Goal: Transaction & Acquisition: Purchase product/service

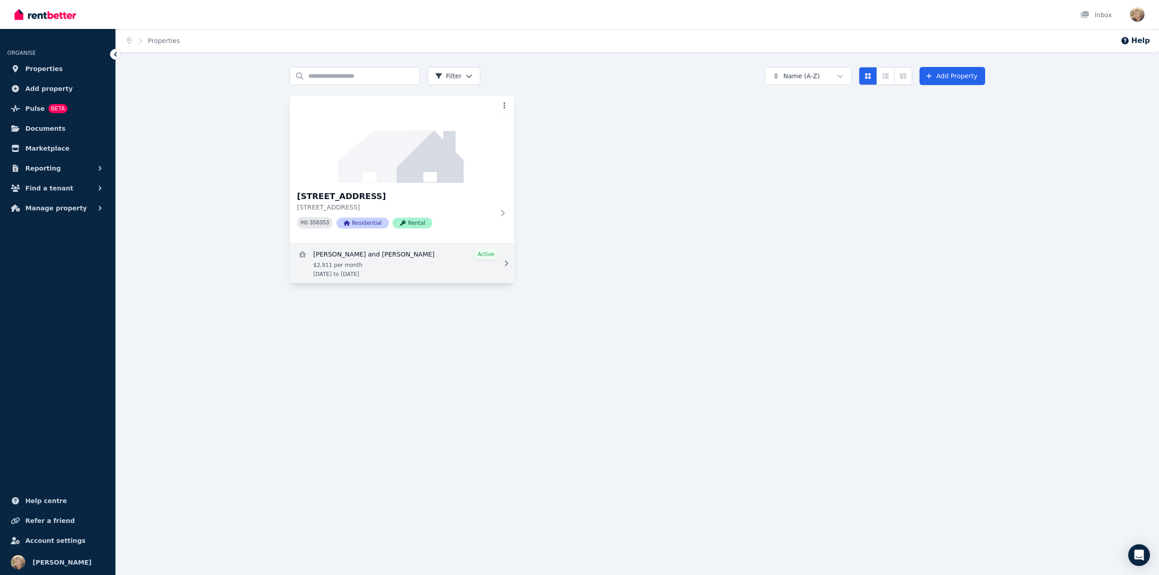
click at [373, 254] on link "View details for Jaffar Geyavullah and Nadeem Hameed" at bounding box center [402, 264] width 225 height 40
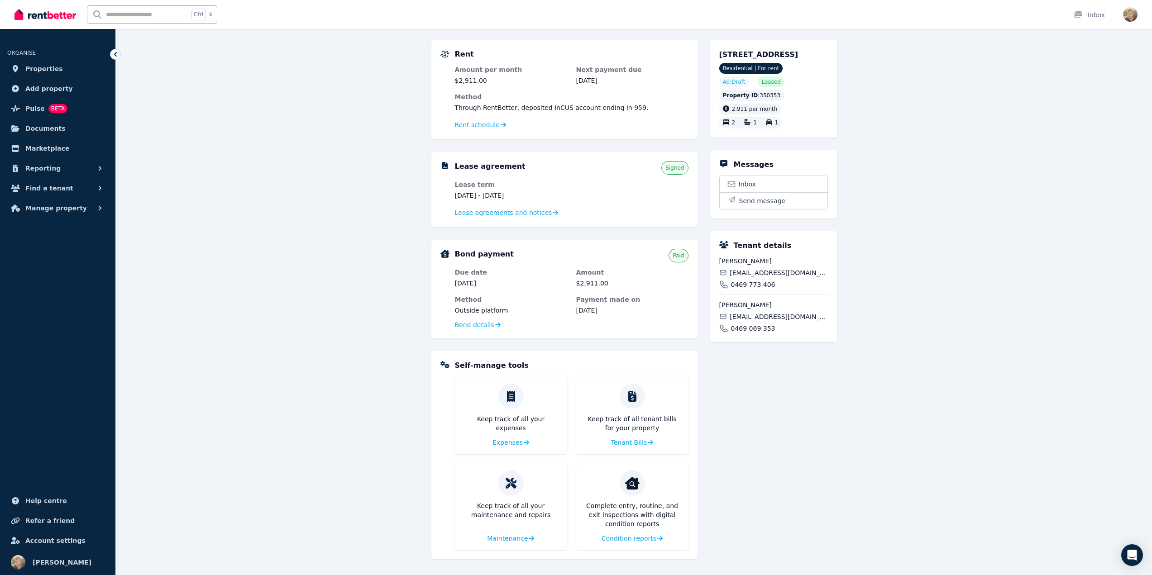
scroll to position [76, 0]
click at [625, 540] on span "Condition reports" at bounding box center [628, 538] width 55 height 9
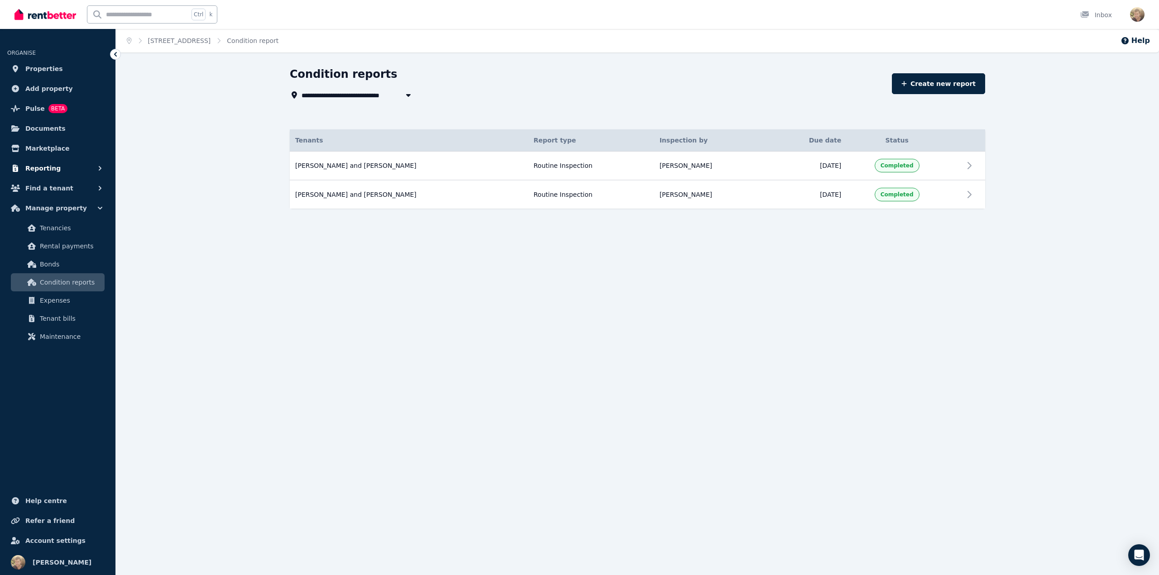
click at [102, 169] on icon "button" at bounding box center [100, 168] width 9 height 9
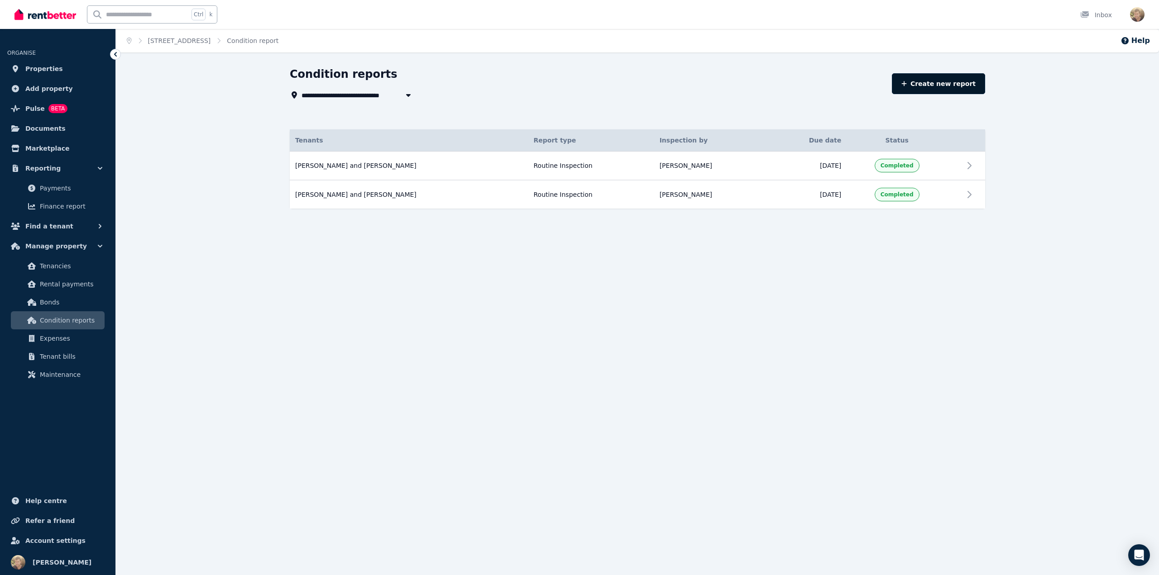
click at [920, 79] on link "Create new report" at bounding box center [938, 83] width 93 height 21
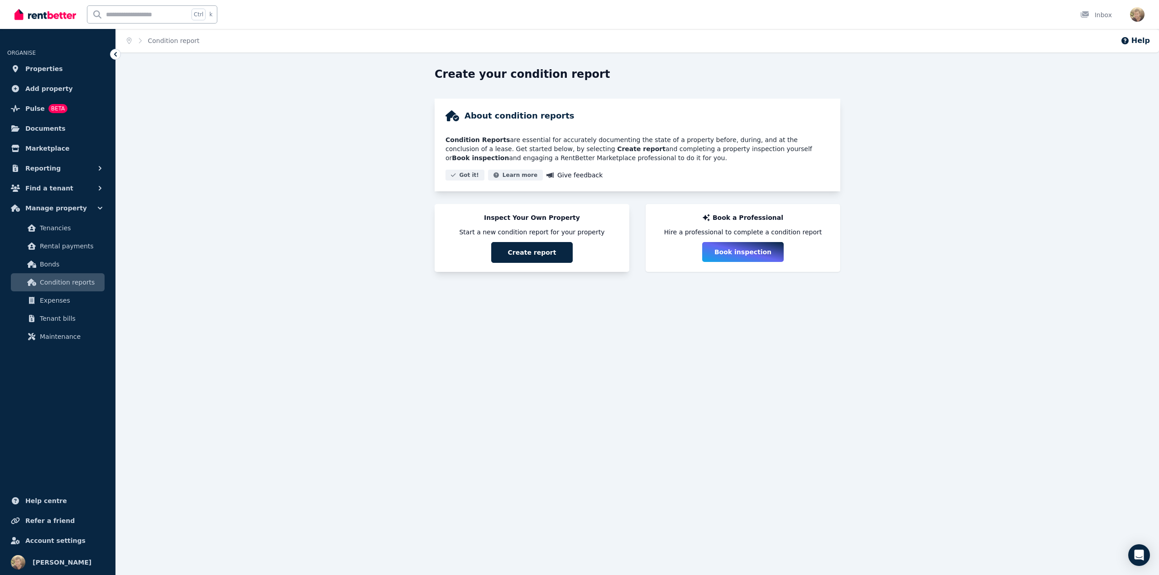
click at [528, 246] on button "Create report" at bounding box center [531, 252] width 81 height 21
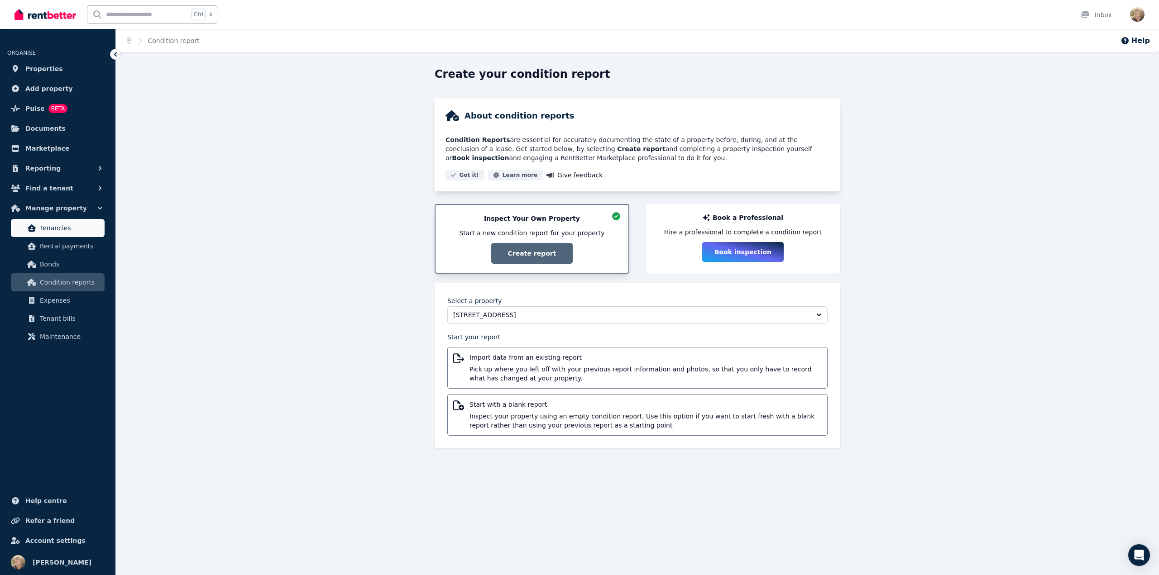
click at [42, 225] on span "Tenancies" at bounding box center [70, 228] width 61 height 11
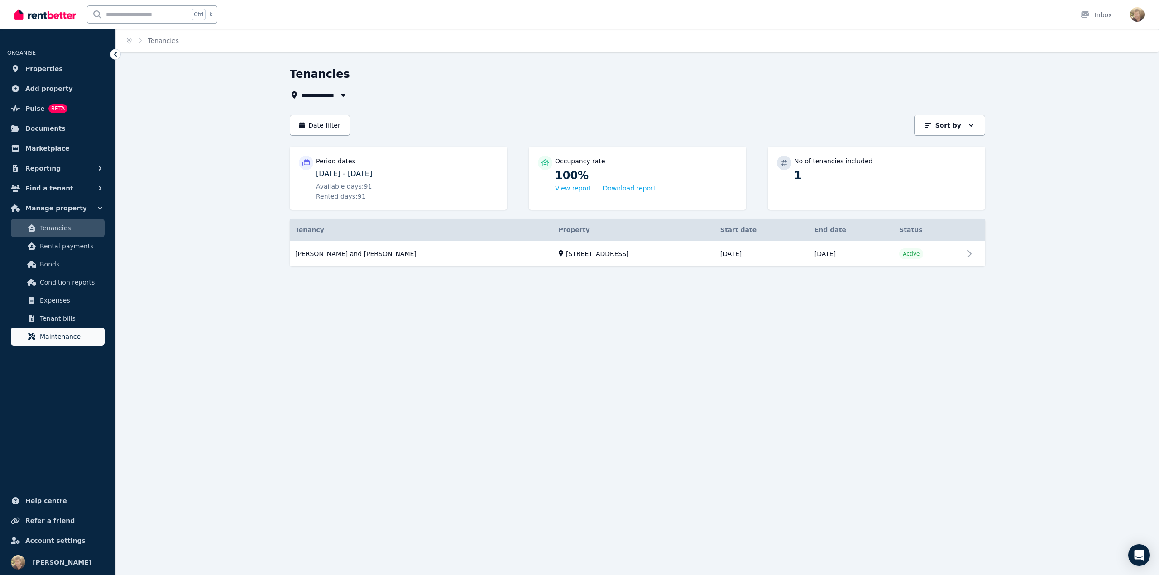
click at [53, 333] on span "Maintenance" at bounding box center [70, 336] width 61 height 11
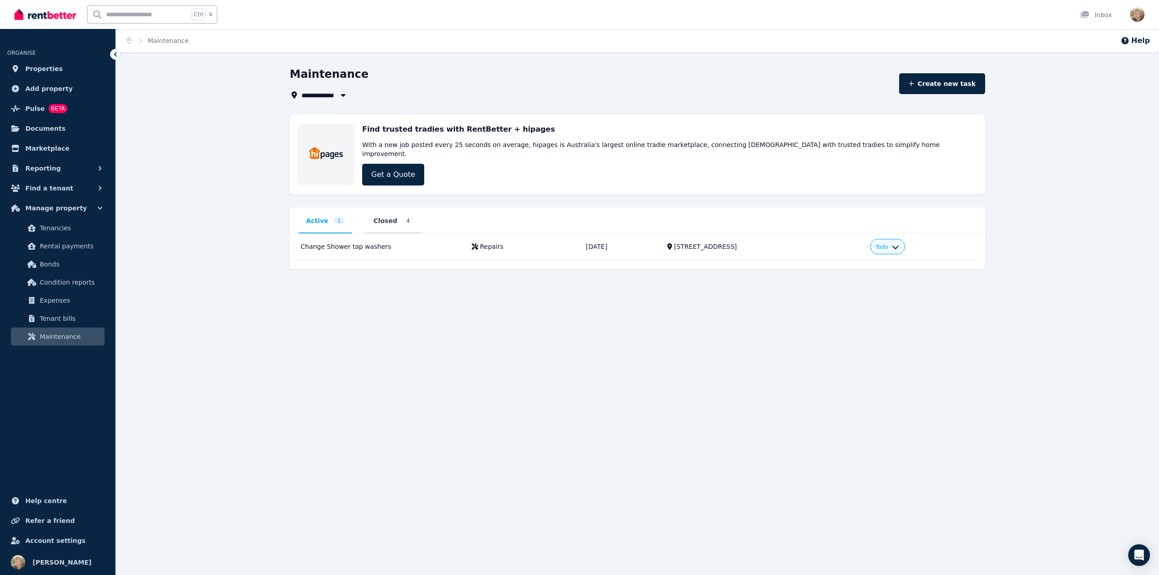
click at [388, 216] on span "Closed" at bounding box center [386, 220] width 24 height 9
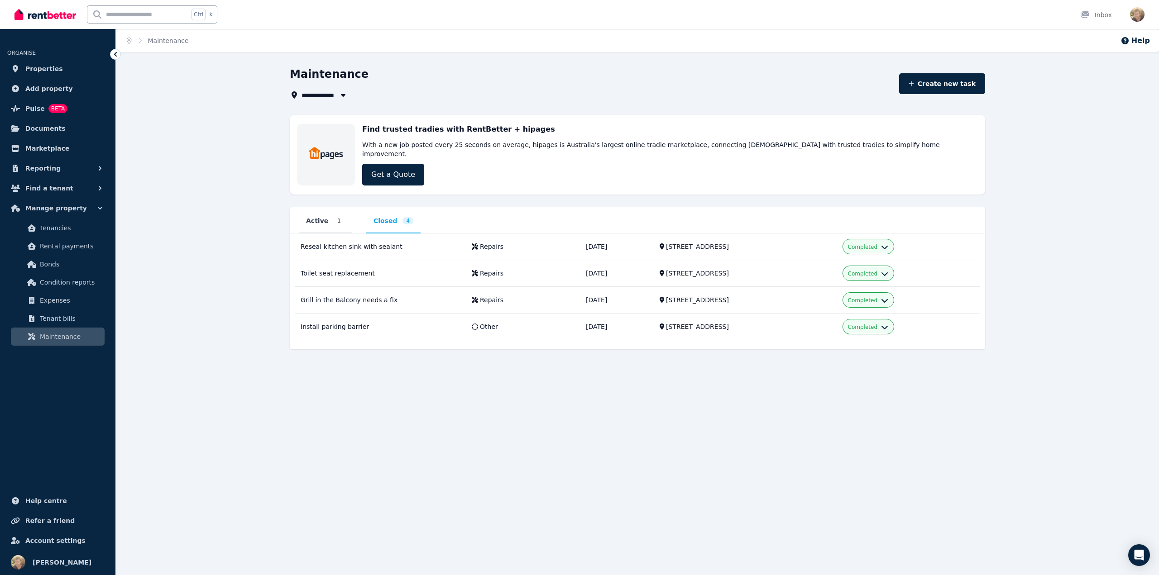
click at [323, 216] on span "Active" at bounding box center [317, 220] width 22 height 9
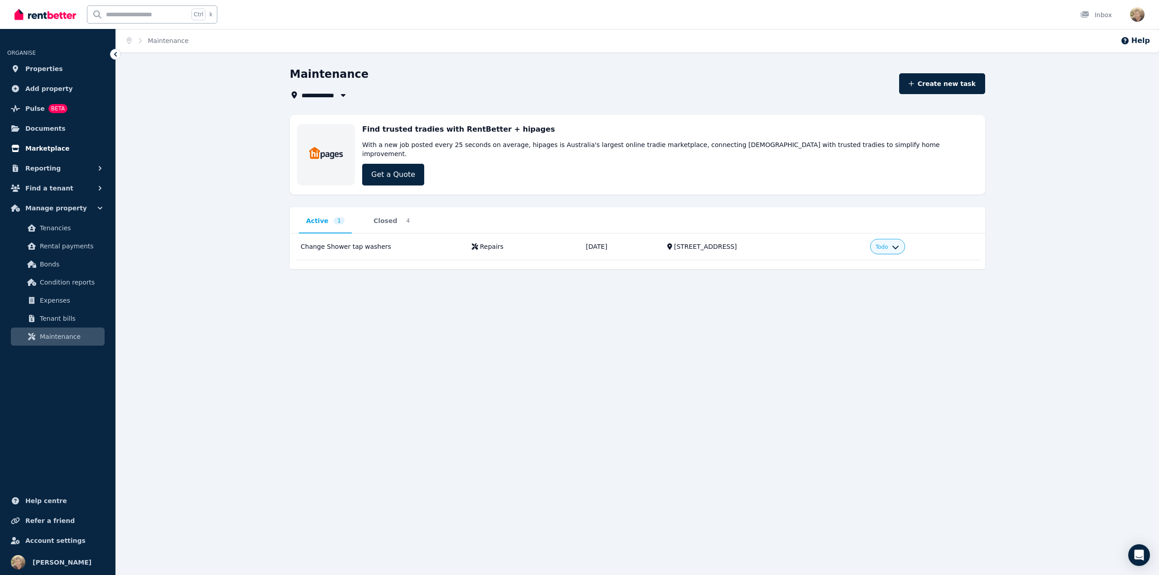
click at [53, 146] on span "Marketplace" at bounding box center [47, 148] width 44 height 11
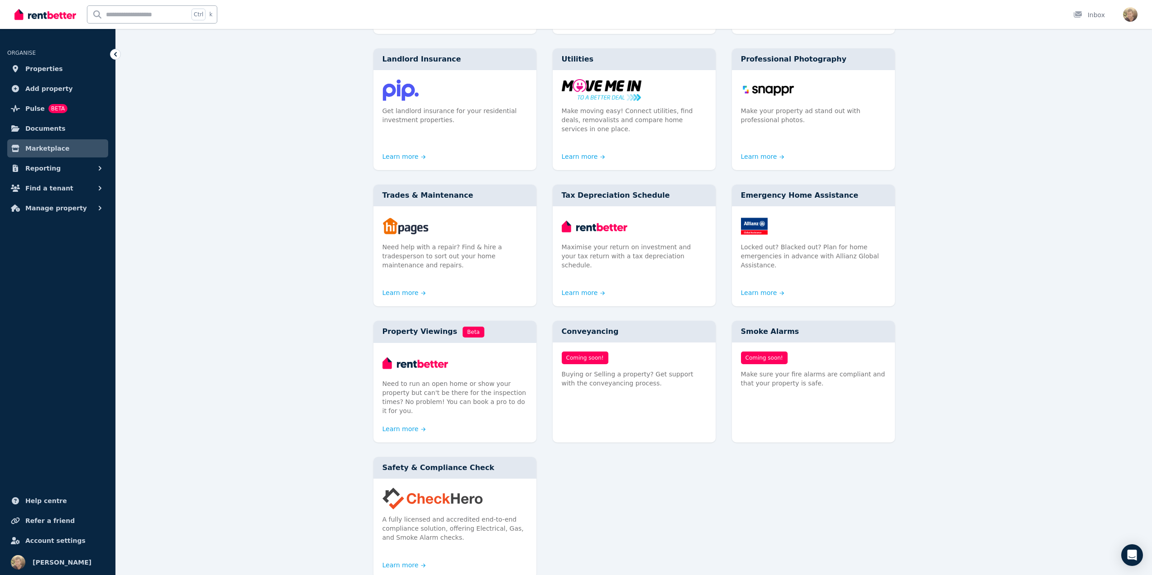
scroll to position [272, 0]
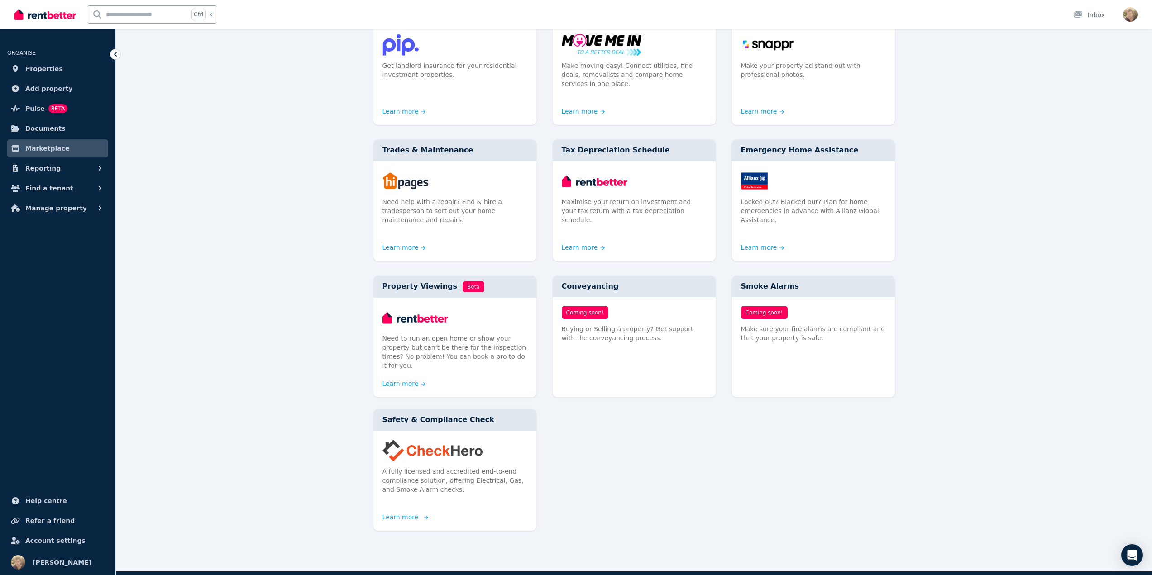
click at [449, 440] on img at bounding box center [455, 451] width 145 height 22
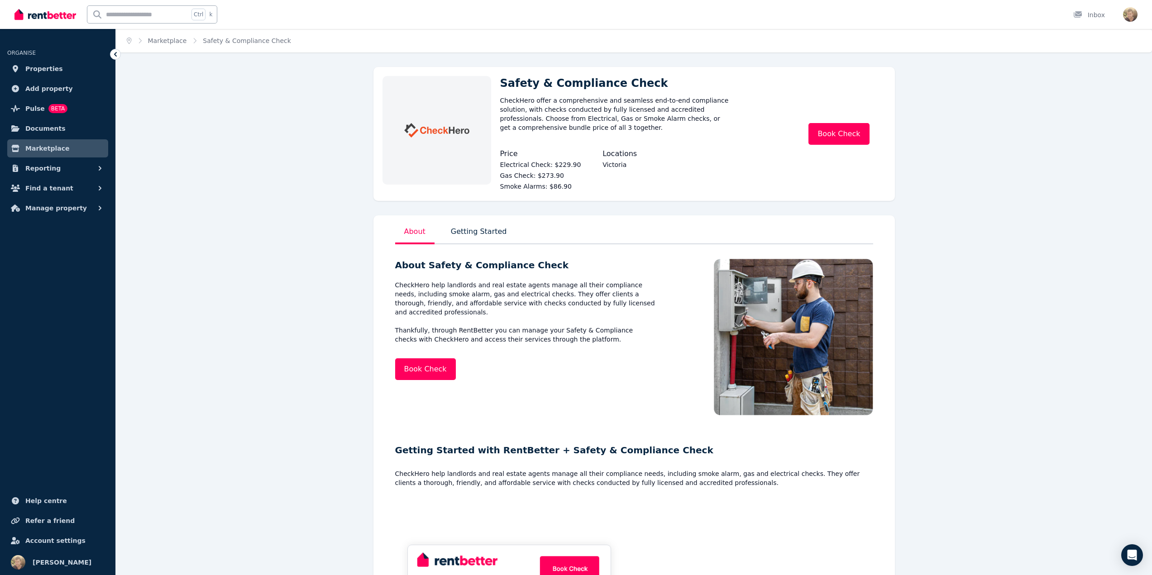
click at [475, 230] on p "Getting Started" at bounding box center [479, 235] width 60 height 20
click at [838, 131] on link "Book Check" at bounding box center [839, 134] width 61 height 22
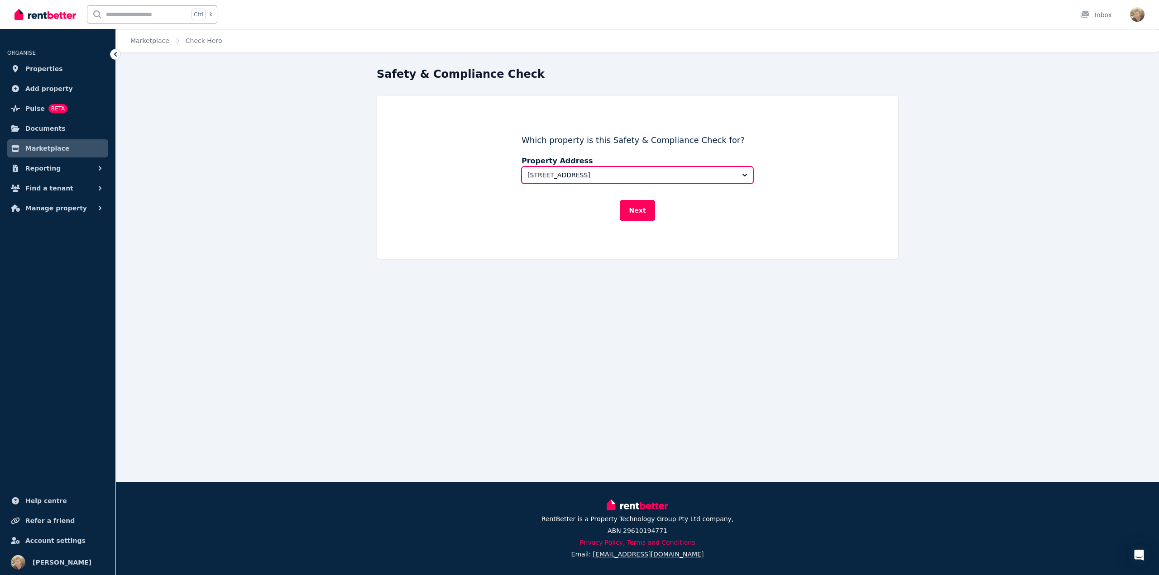
click at [636, 169] on button "714/463 Docklands Drive, Docklands" at bounding box center [638, 175] width 232 height 17
click at [634, 210] on button "Next" at bounding box center [638, 210] width 36 height 21
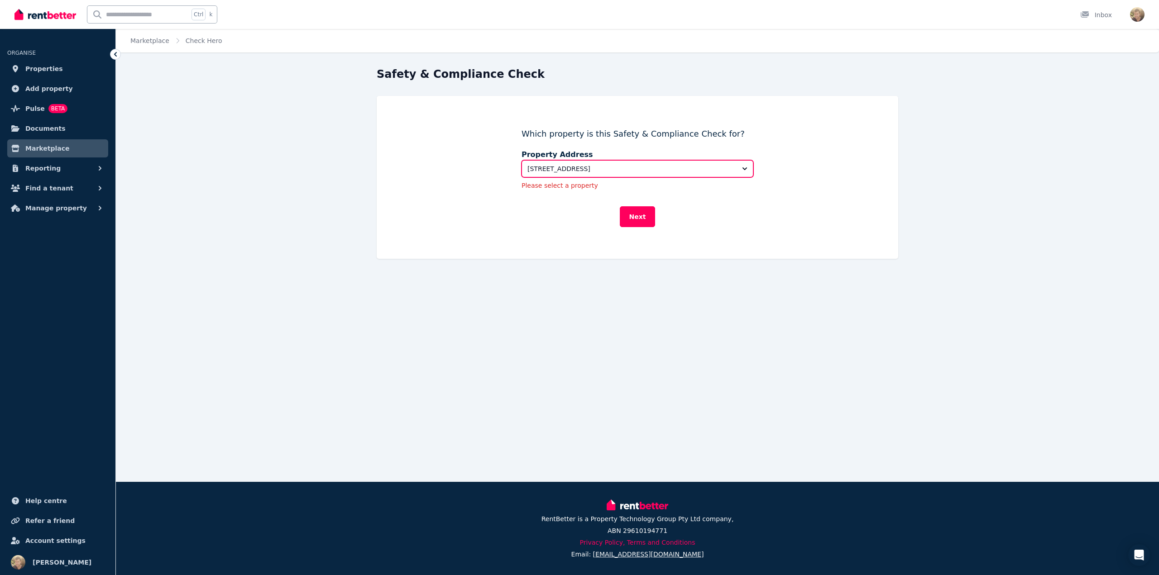
click at [625, 166] on span "714/463 Docklands Drive, Docklands" at bounding box center [630, 168] width 207 height 9
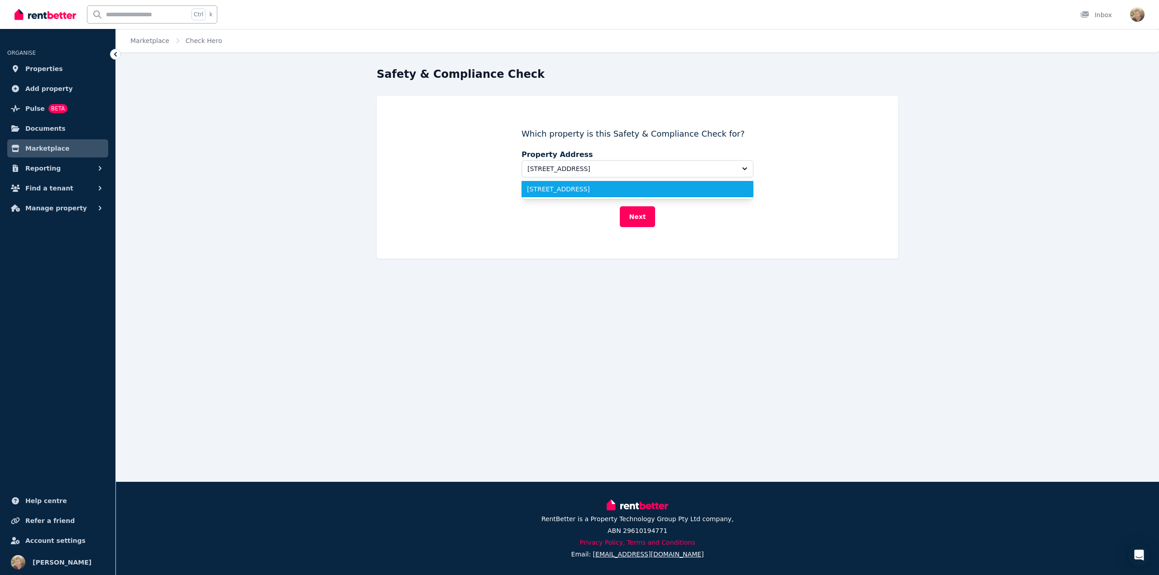
click at [598, 190] on span "714/463 Docklands Drive, Docklands" at bounding box center [632, 189] width 210 height 9
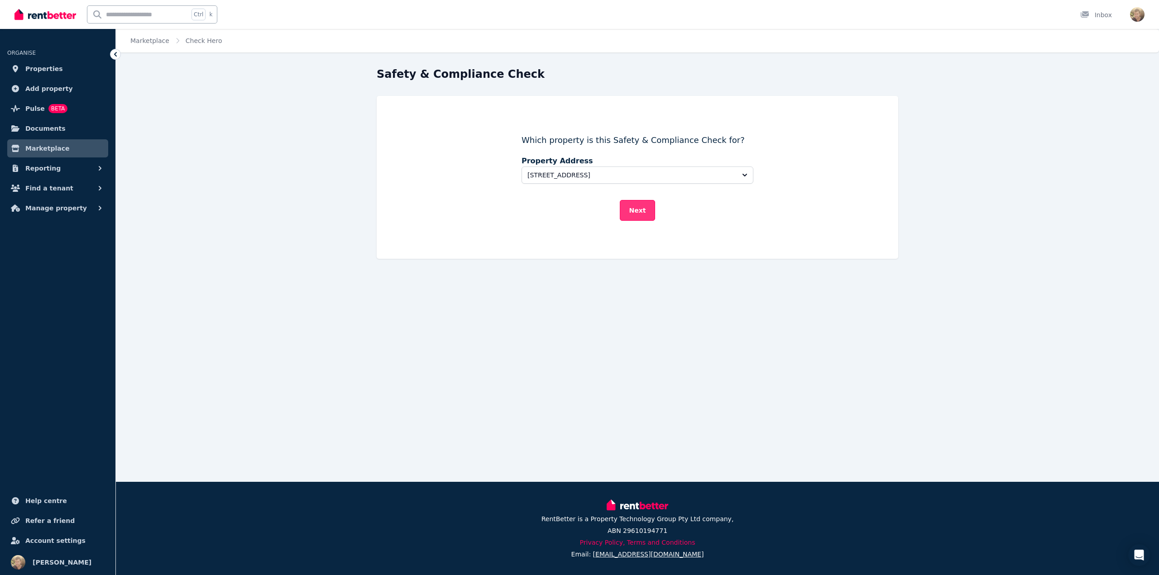
click at [632, 211] on button "Next" at bounding box center [638, 210] width 36 height 21
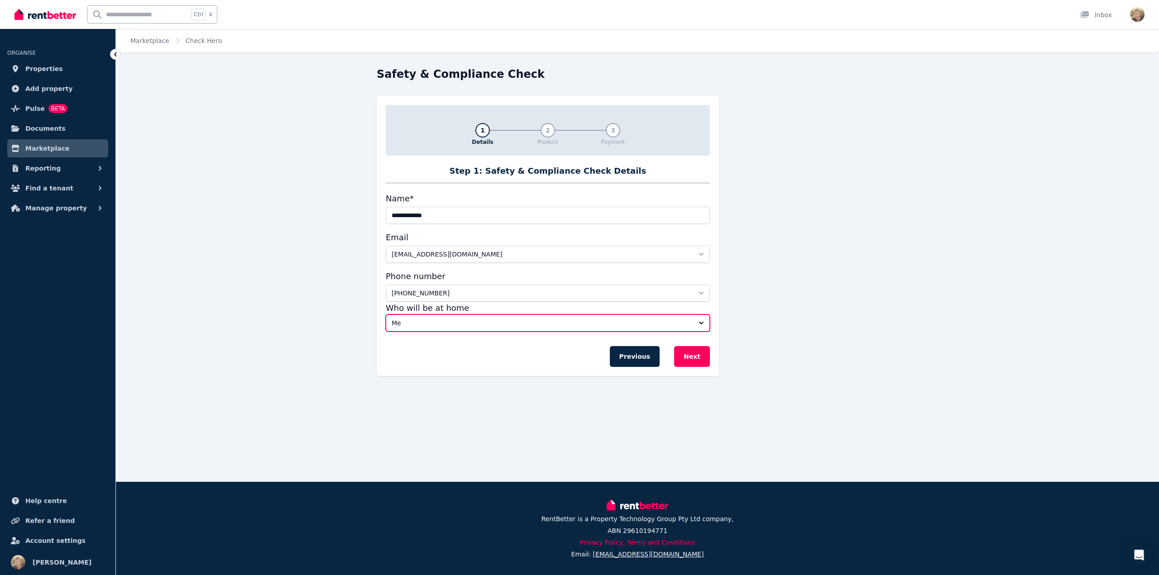
click at [491, 326] on span "Me" at bounding box center [542, 323] width 300 height 9
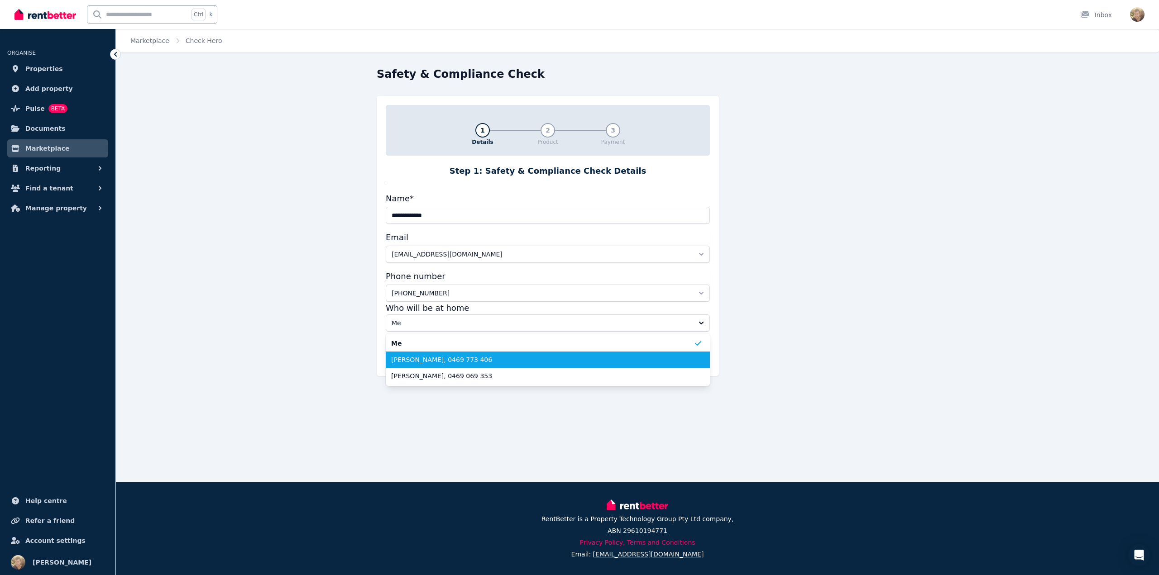
click at [471, 359] on span "Jaffar Geyavullah, 0469 773 406" at bounding box center [542, 359] width 302 height 9
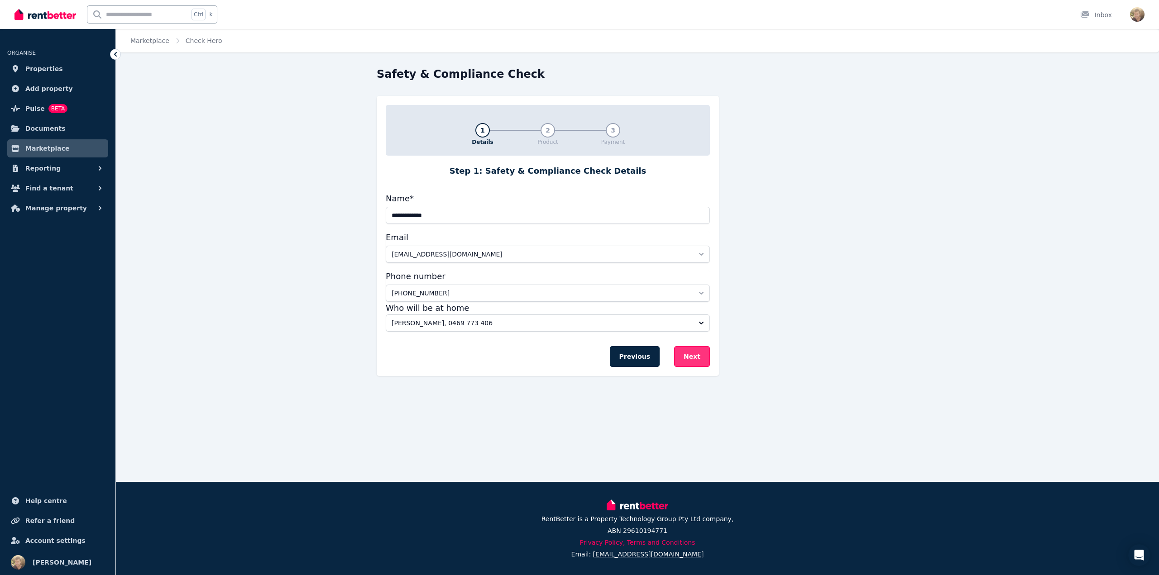
click at [702, 359] on button "Next" at bounding box center [692, 356] width 36 height 21
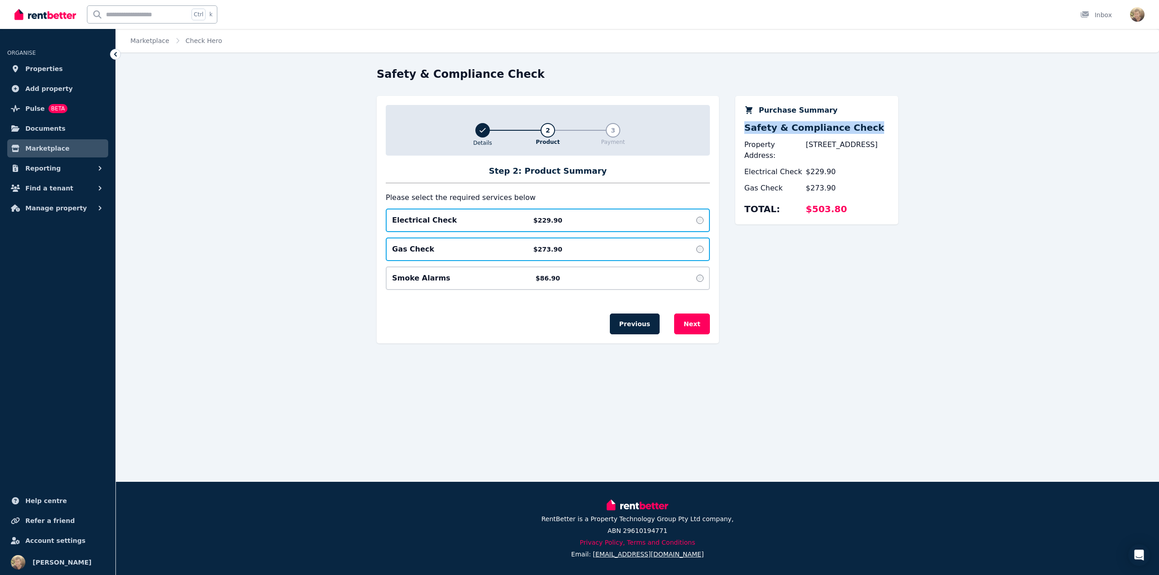
drag, startPoint x: 742, startPoint y: 129, endPoint x: 867, endPoint y: 124, distance: 125.0
click at [867, 124] on div "Purchase Summary Safety & Compliance Check Property Address: 714/463 Docklands …" at bounding box center [816, 160] width 163 height 129
copy p "Safety & Compliance Check"
click at [697, 325] on button "Next" at bounding box center [692, 324] width 36 height 21
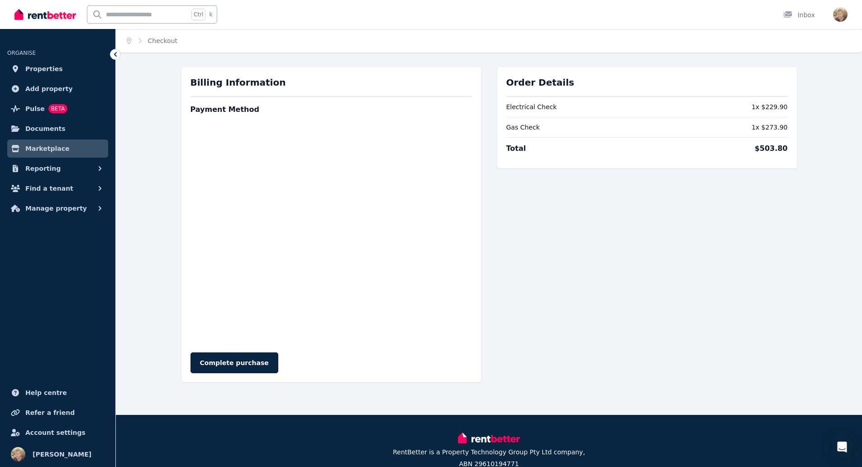
click at [631, 332] on div "Order Details Electrical Check 1 x $229.90 Gas Check 1 x $273.90 Total $503.80" at bounding box center [648, 224] width 300 height 315
click at [695, 295] on div "Order Details Electrical Check 1 x $229.90 Gas Check 1 x $273.90 Total $503.80" at bounding box center [648, 224] width 300 height 315
click at [116, 53] on icon at bounding box center [115, 54] width 9 height 9
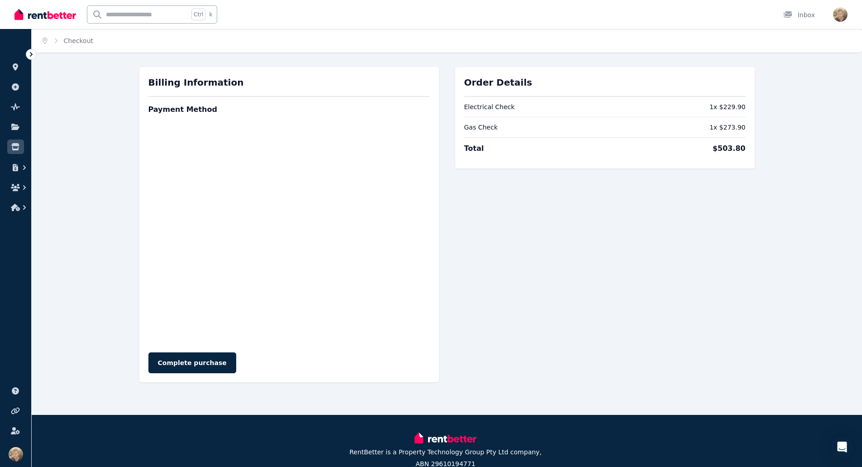
click at [33, 52] on icon at bounding box center [31, 54] width 9 height 9
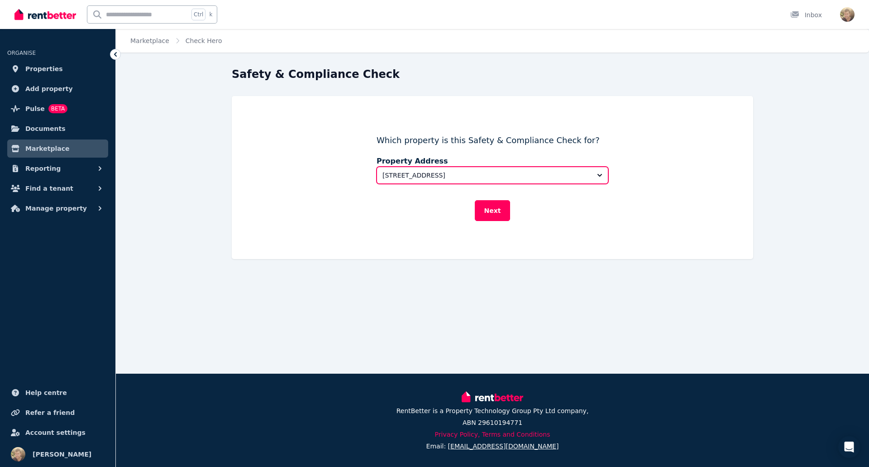
click at [450, 170] on button "714/463 Docklands Drive, Docklands" at bounding box center [493, 175] width 232 height 17
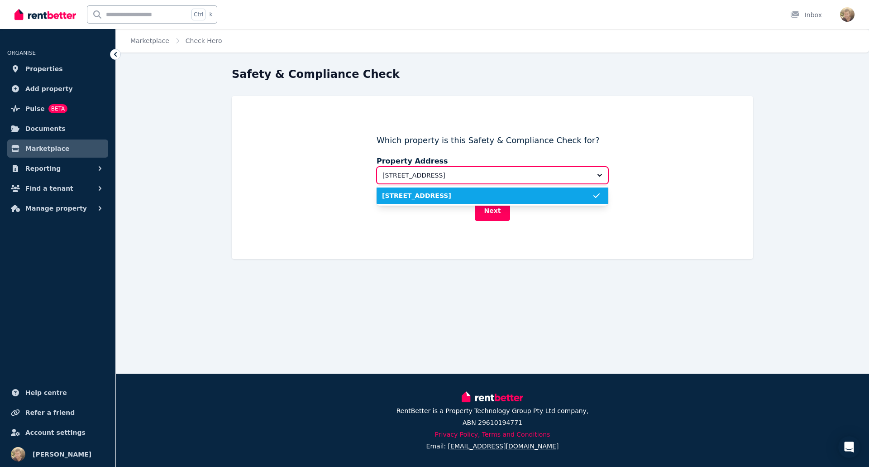
click at [450, 170] on button "714/463 Docklands Drive, Docklands" at bounding box center [493, 175] width 232 height 17
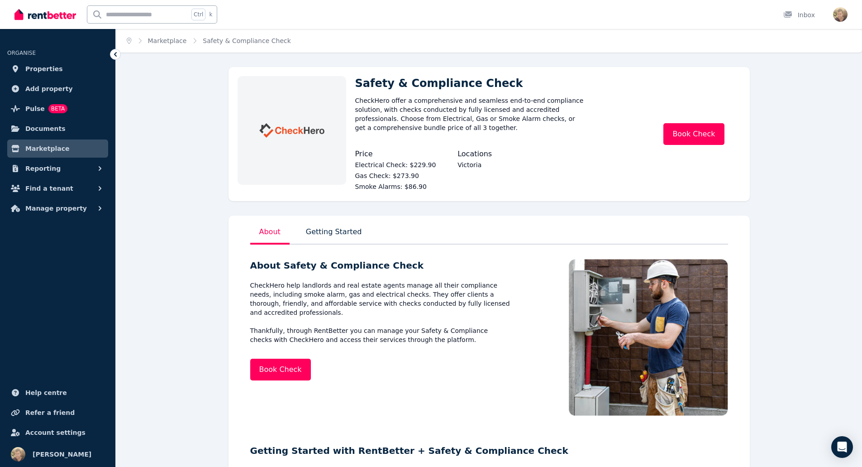
click at [53, 145] on span "Marketplace" at bounding box center [47, 148] width 44 height 11
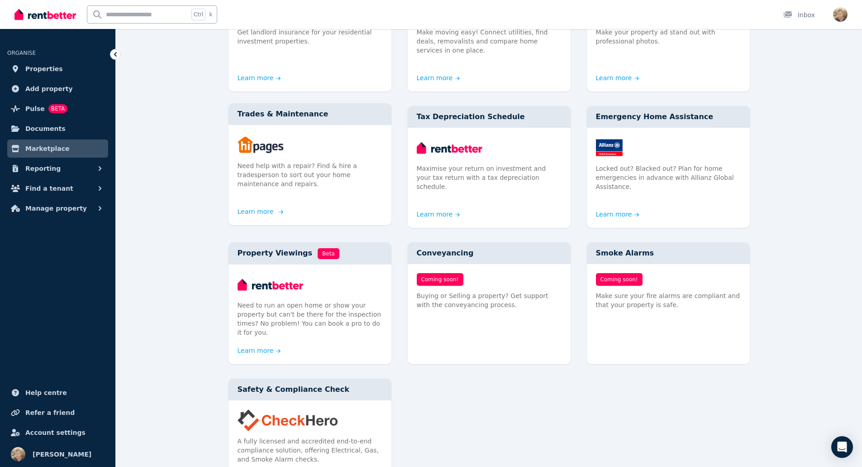
scroll to position [407, 0]
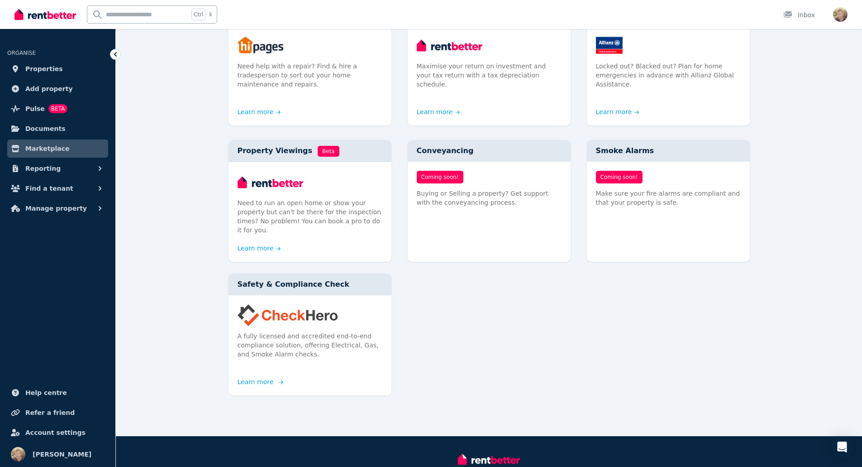
click at [252, 377] on link "Learn more" at bounding box center [259, 381] width 43 height 9
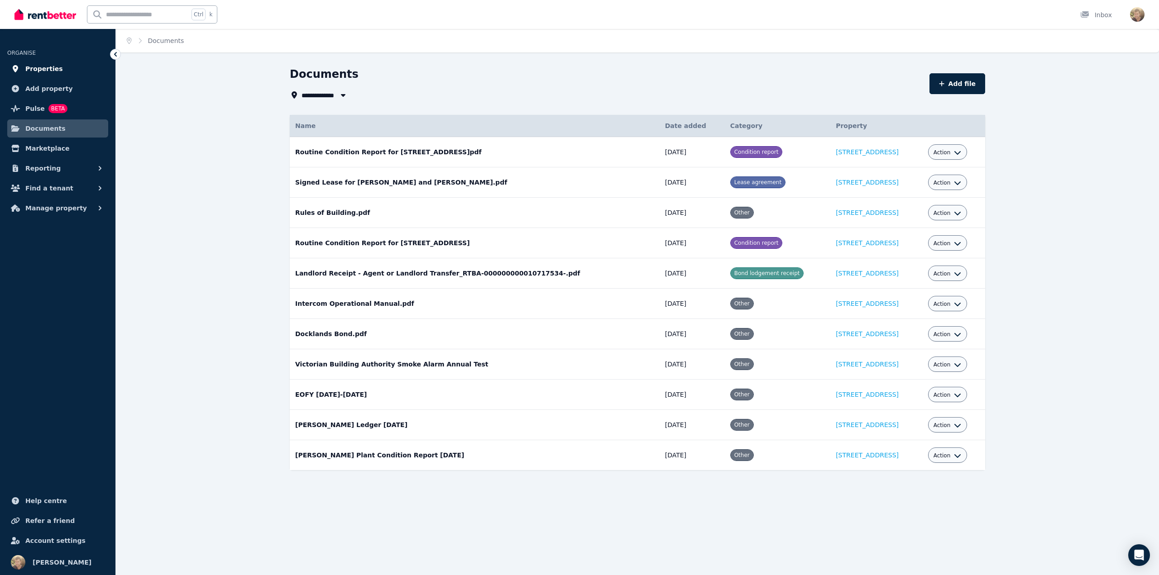
click at [32, 64] on span "Properties" at bounding box center [44, 68] width 38 height 11
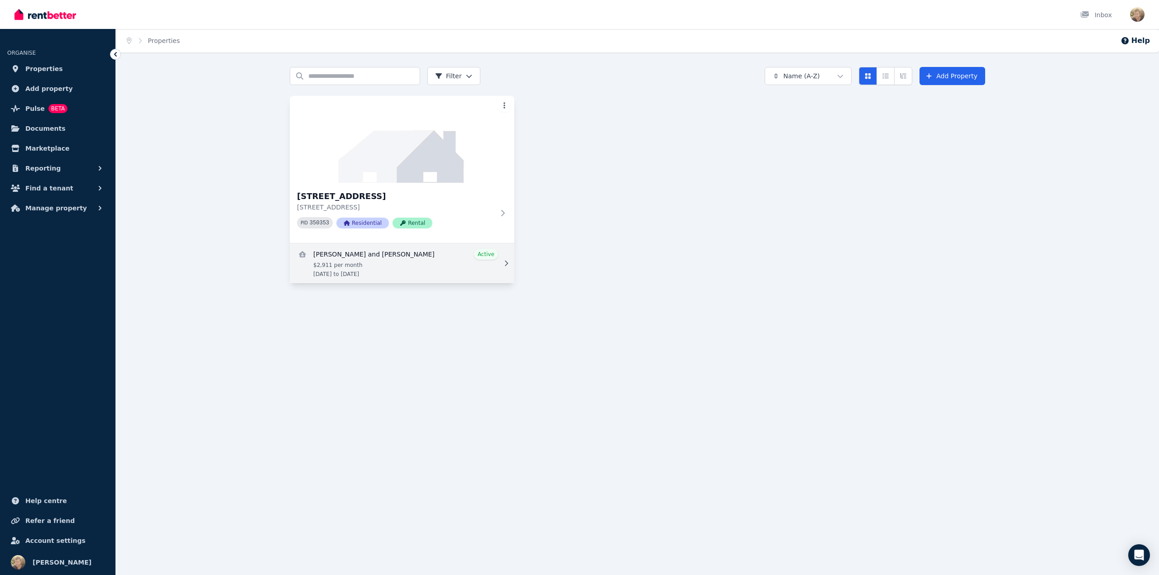
click at [354, 256] on link "View details for Jaffar Geyavullah and Nadeem Hameed" at bounding box center [402, 264] width 225 height 40
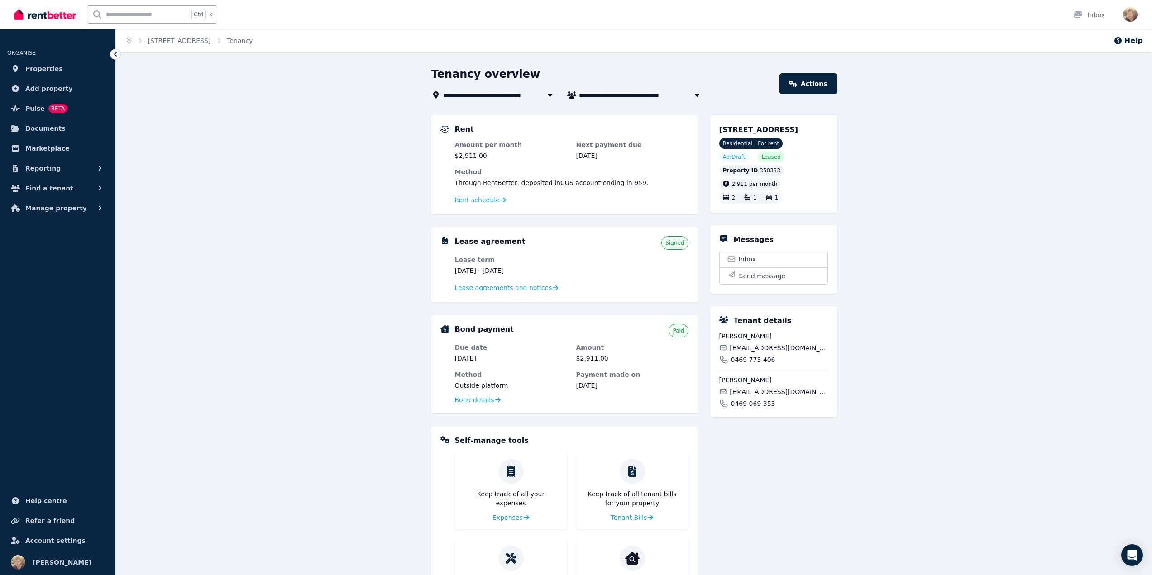
click at [583, 94] on span "Jaffar Geyavullah and Nadeem Hameed" at bounding box center [648, 95] width 138 height 11
click at [697, 93] on icon "button" at bounding box center [697, 94] width 9 height 7
click at [606, 97] on span "Jaffar Geyavullah and Nadeem Hameed" at bounding box center [648, 95] width 138 height 11
type input "**********"
click at [607, 113] on span "Jaffar Geyavullah and Nadeem Hameed" at bounding box center [637, 112] width 105 height 9
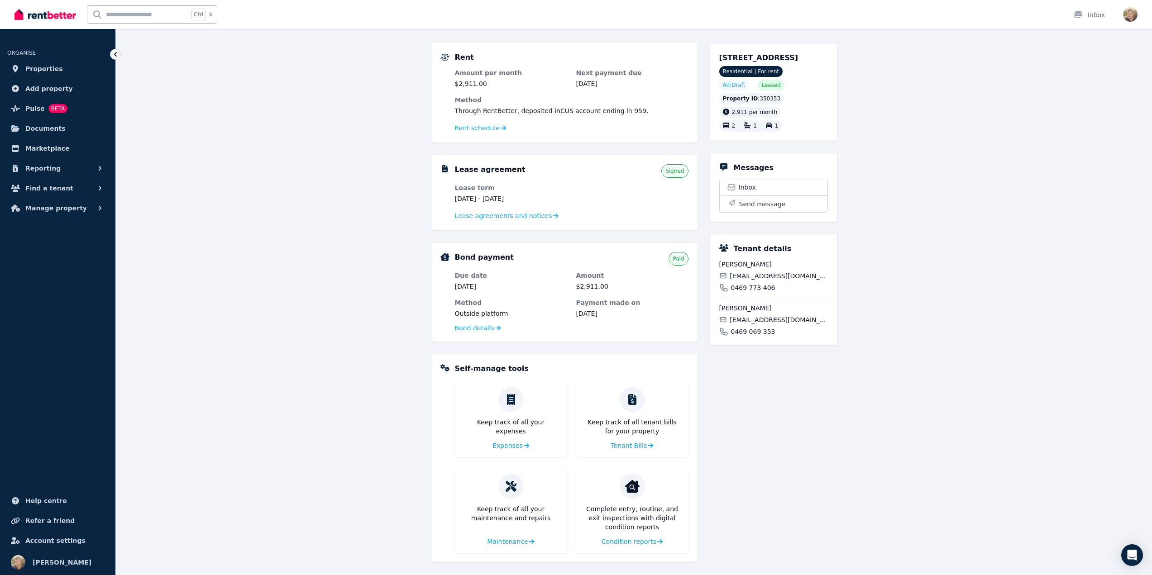
scroll to position [76, 0]
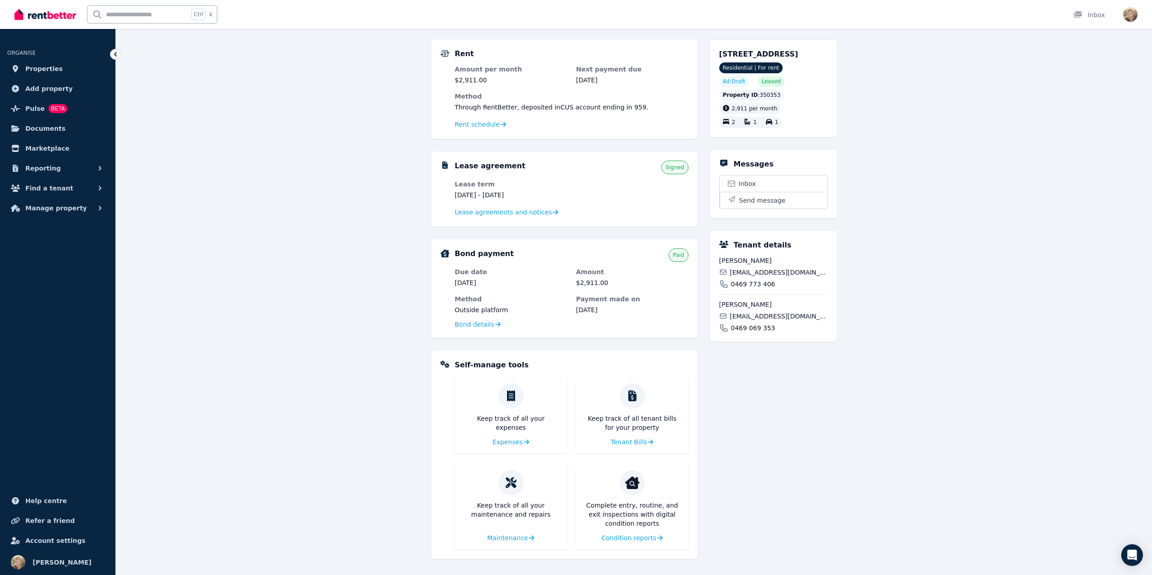
drag, startPoint x: 719, startPoint y: 271, endPoint x: 774, endPoint y: 276, distance: 55.5
click at [774, 276] on div "Jaffar Geyavullah jaffarsadiqg@gmail.com 0469 773 406" at bounding box center [773, 272] width 109 height 33
copy span "Jaffar Geyavullah"
click at [966, 321] on div "**********" at bounding box center [634, 283] width 1036 height 584
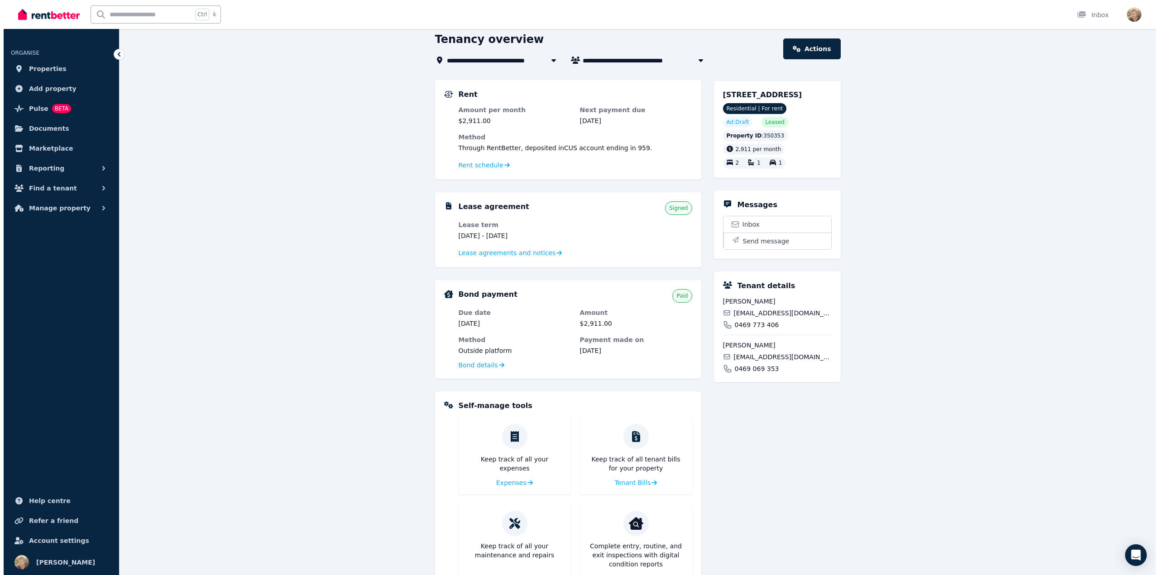
scroll to position [0, 0]
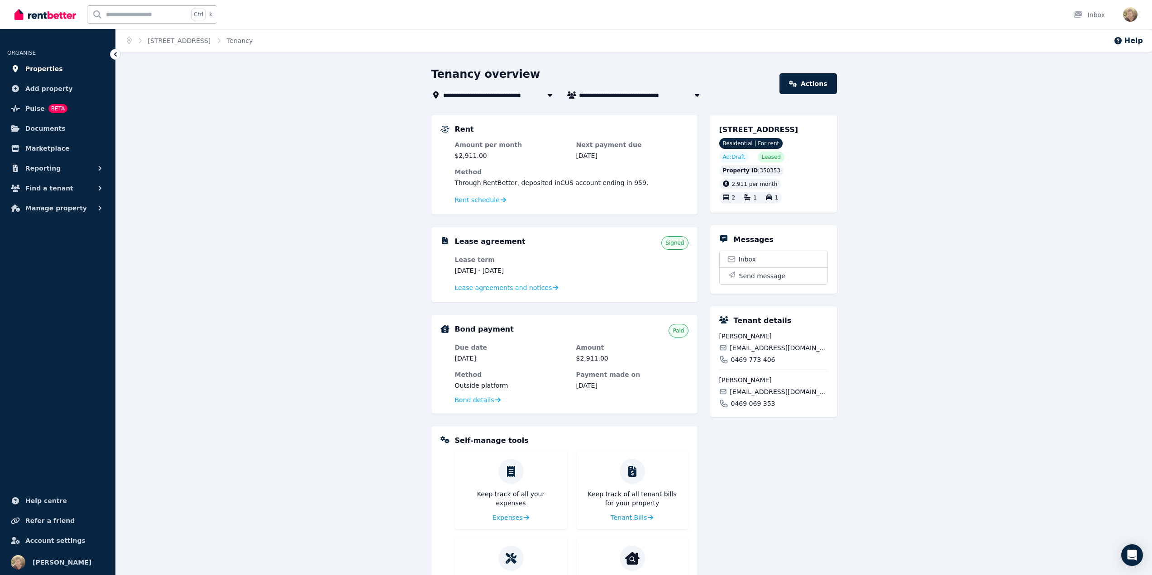
click at [31, 67] on span "Properties" at bounding box center [44, 68] width 38 height 11
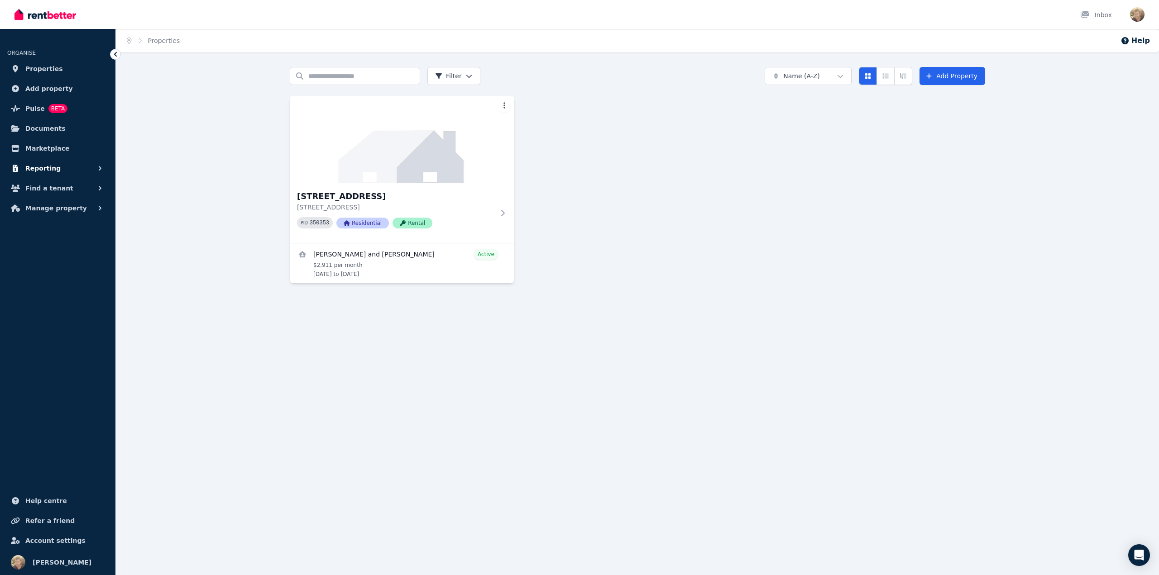
click at [47, 164] on span "Reporting" at bounding box center [42, 168] width 35 height 11
click at [50, 246] on span "Manage property" at bounding box center [56, 246] width 62 height 11
click at [54, 283] on span "Condition reports" at bounding box center [70, 282] width 61 height 11
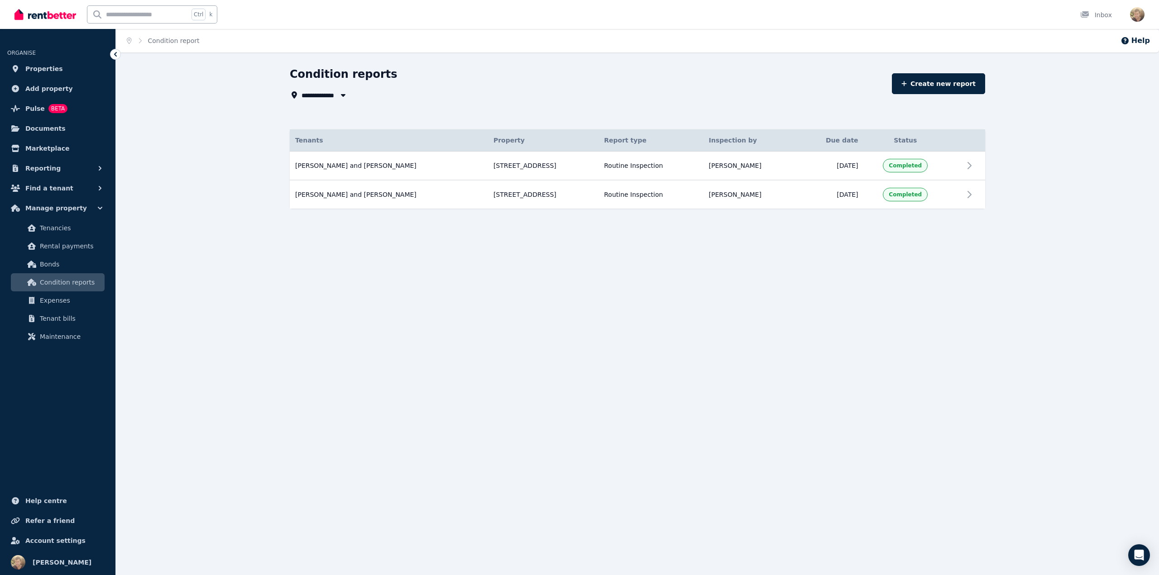
click at [621, 405] on div "**********" at bounding box center [579, 287] width 1159 height 575
click at [1137, 18] on img "button" at bounding box center [1137, 14] width 14 height 14
click at [1096, 120] on span "Logout" at bounding box center [1101, 119] width 87 height 16
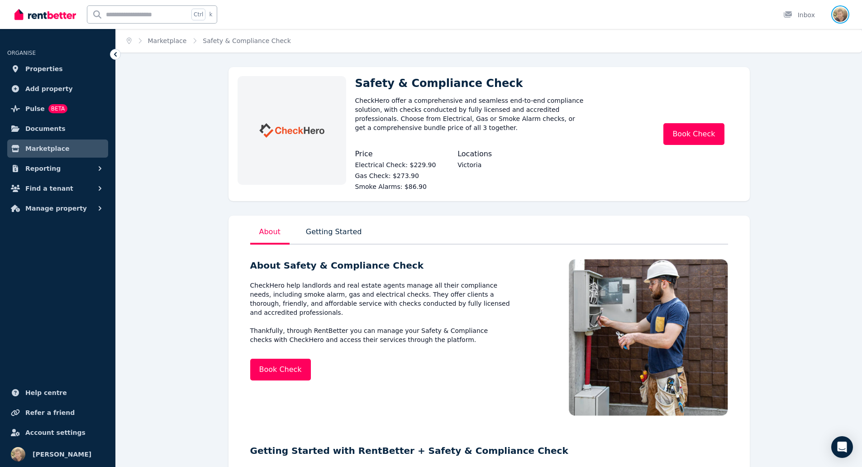
click at [839, 15] on img "button" at bounding box center [841, 14] width 14 height 14
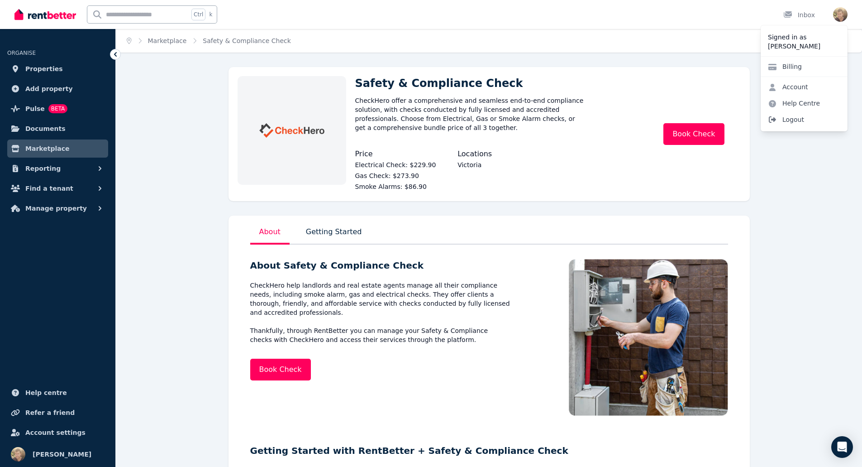
click at [781, 117] on span "Logout" at bounding box center [804, 119] width 87 height 16
